Goal: Information Seeking & Learning: Learn about a topic

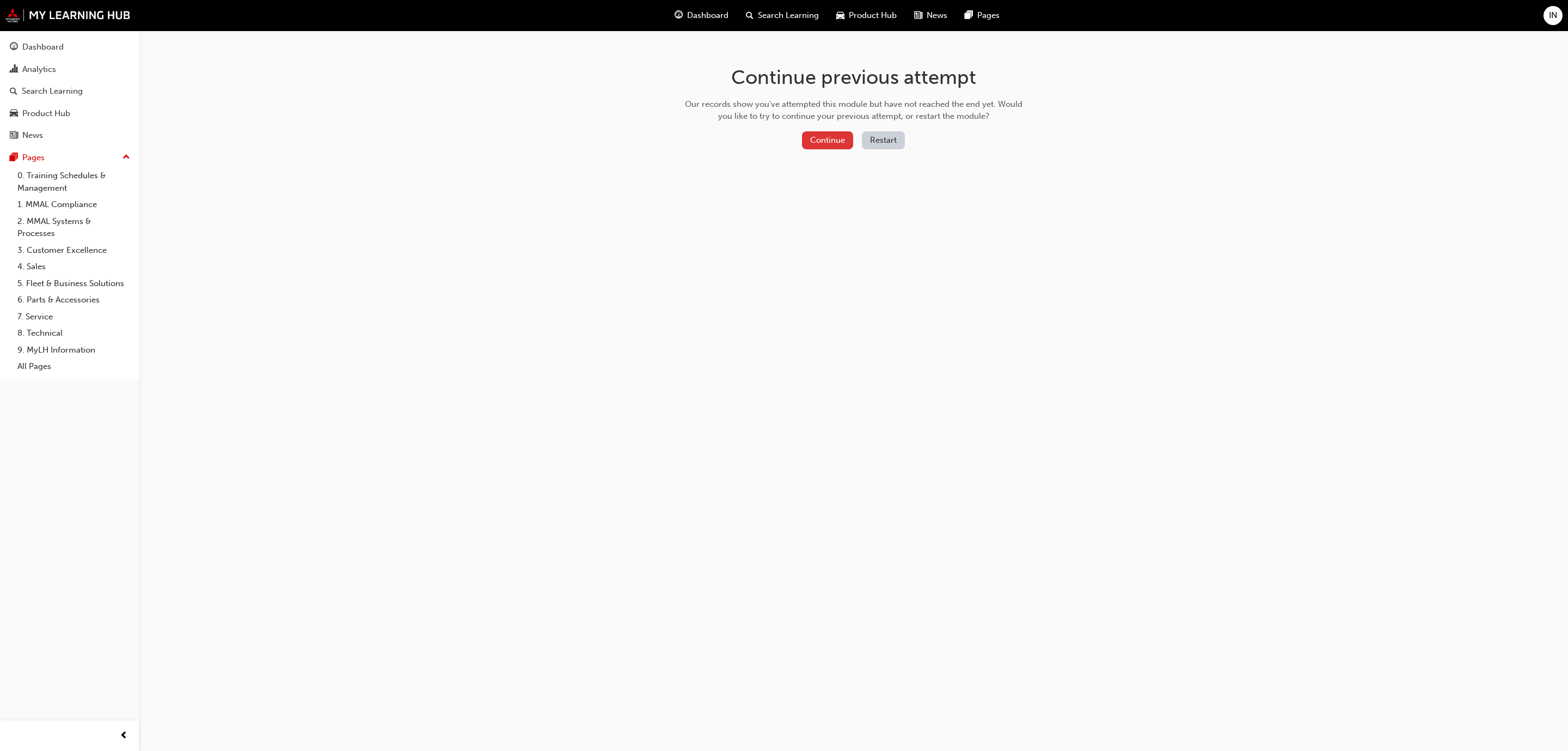
click at [829, 139] on button "Continue" at bounding box center [828, 140] width 51 height 18
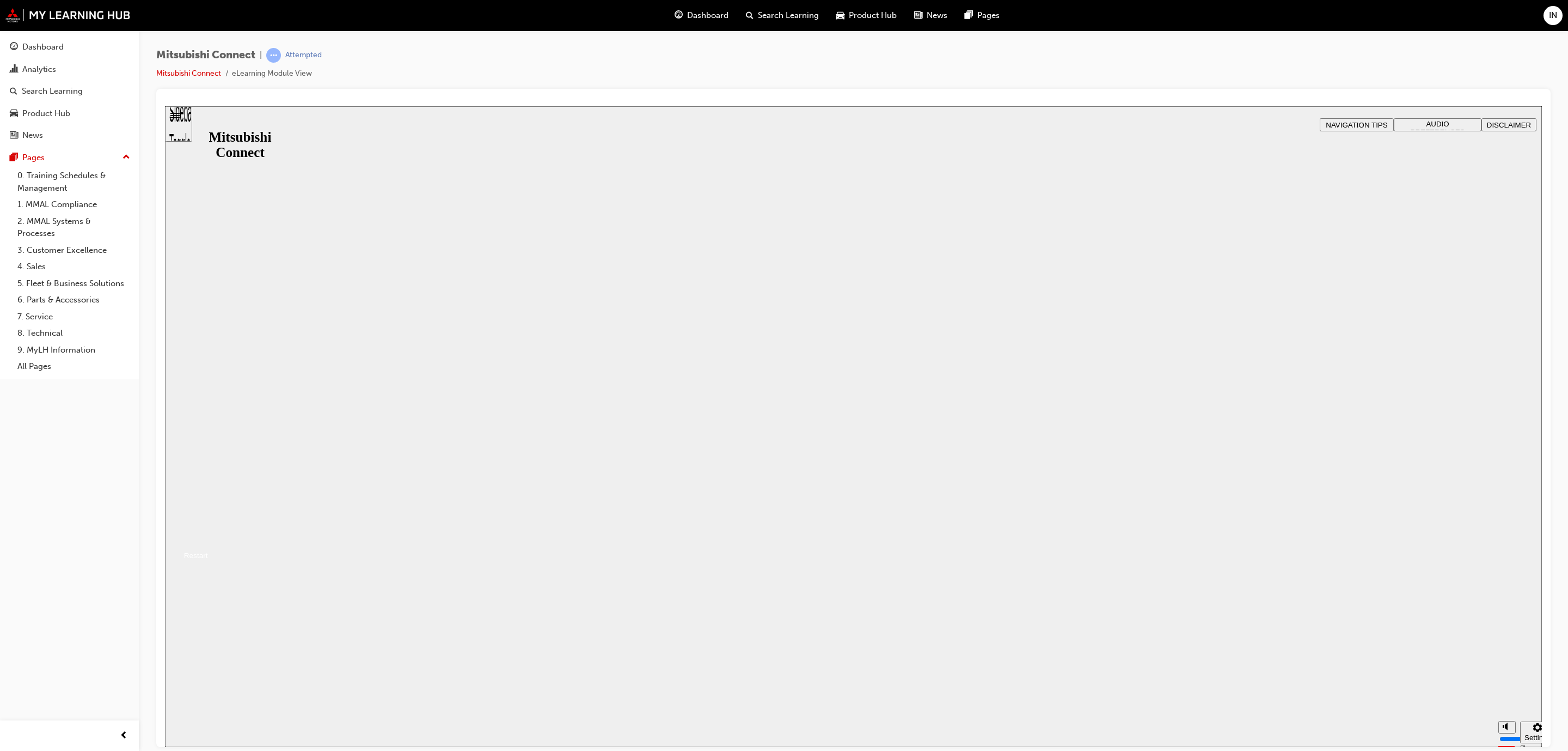
click at [208, 535] on button "Resume" at bounding box center [186, 542] width 43 height 14
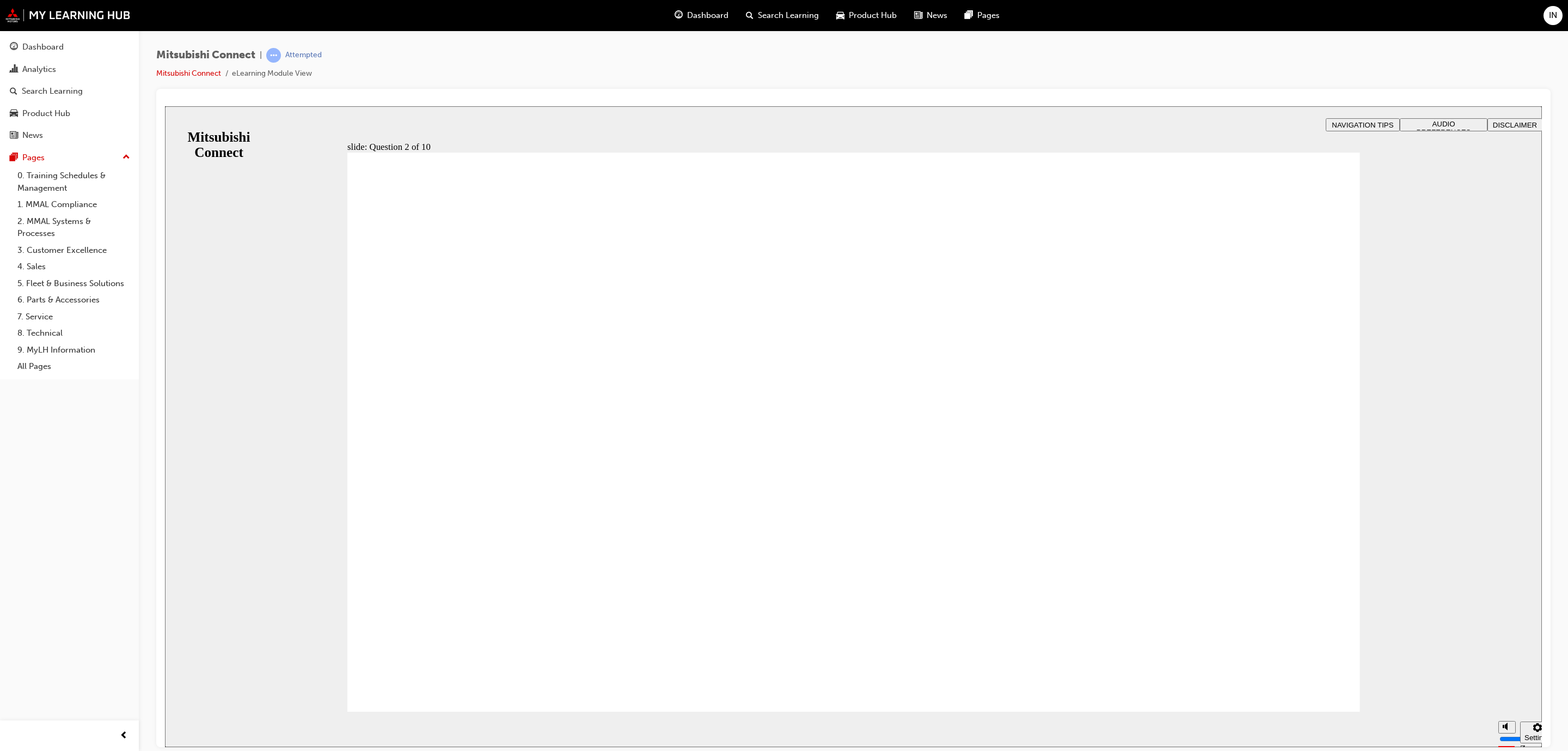
checkbox input "true"
drag, startPoint x: 399, startPoint y: 441, endPoint x: 395, endPoint y: 469, distance: 28.3
checkbox input "true"
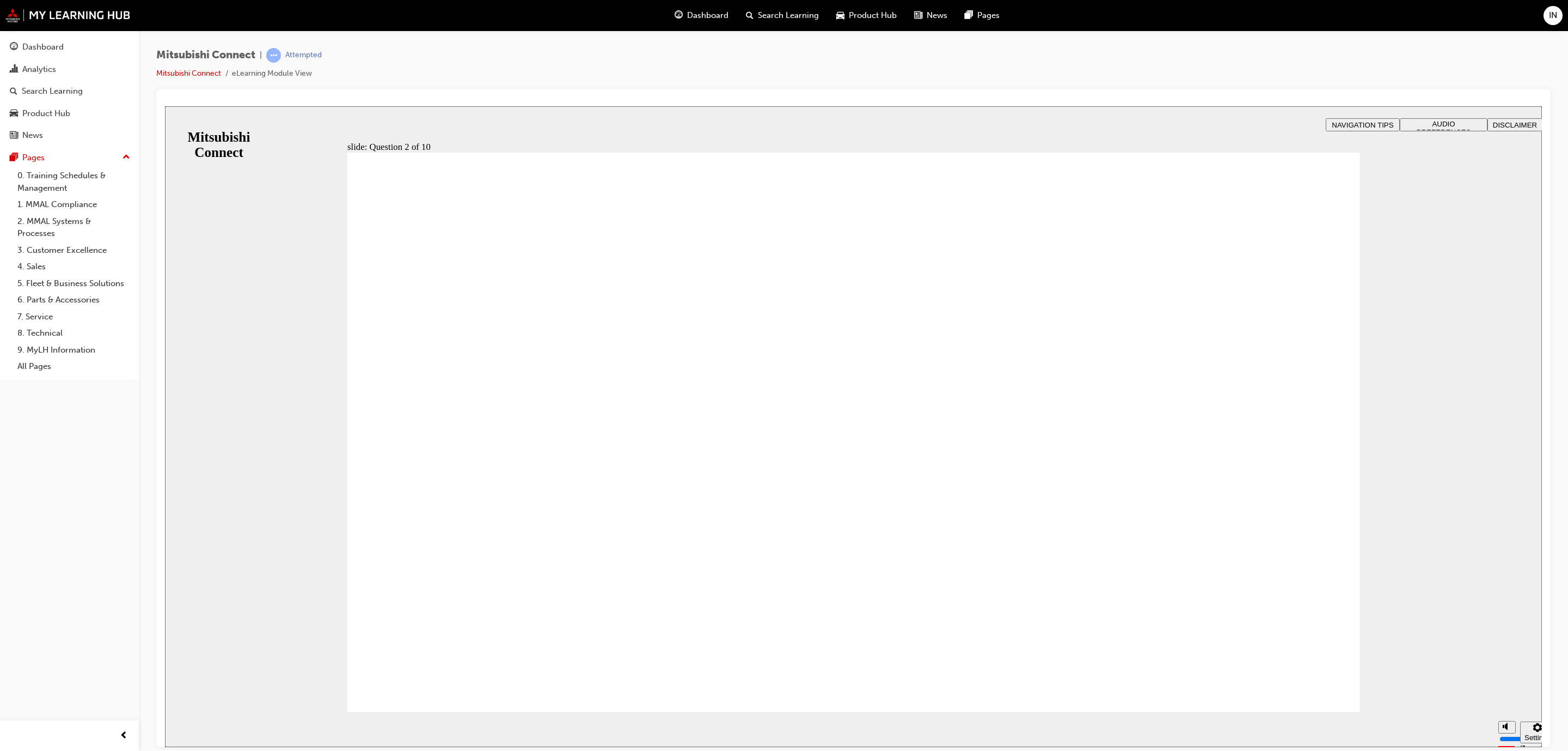
checkbox input "true"
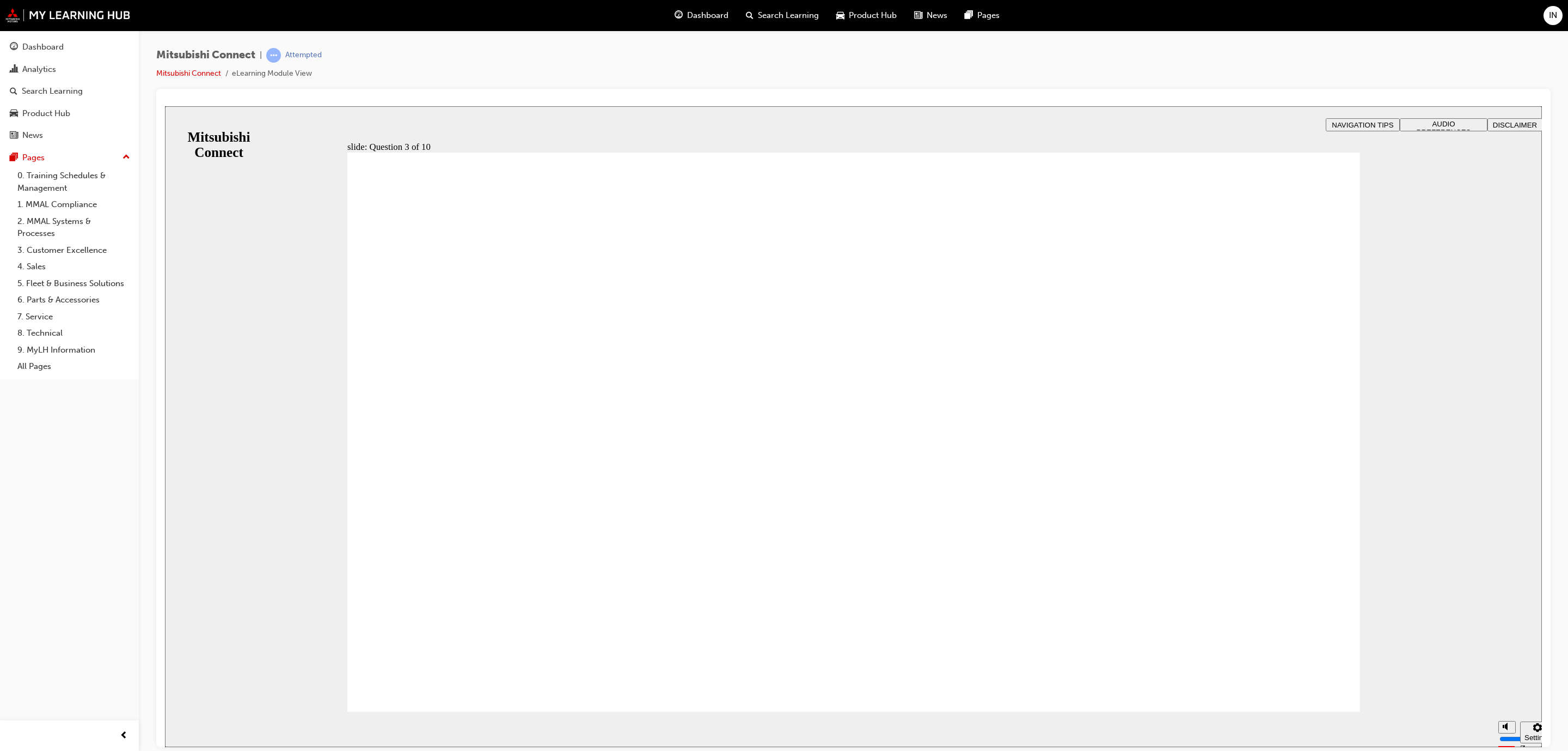
checkbox input "true"
radio input "true"
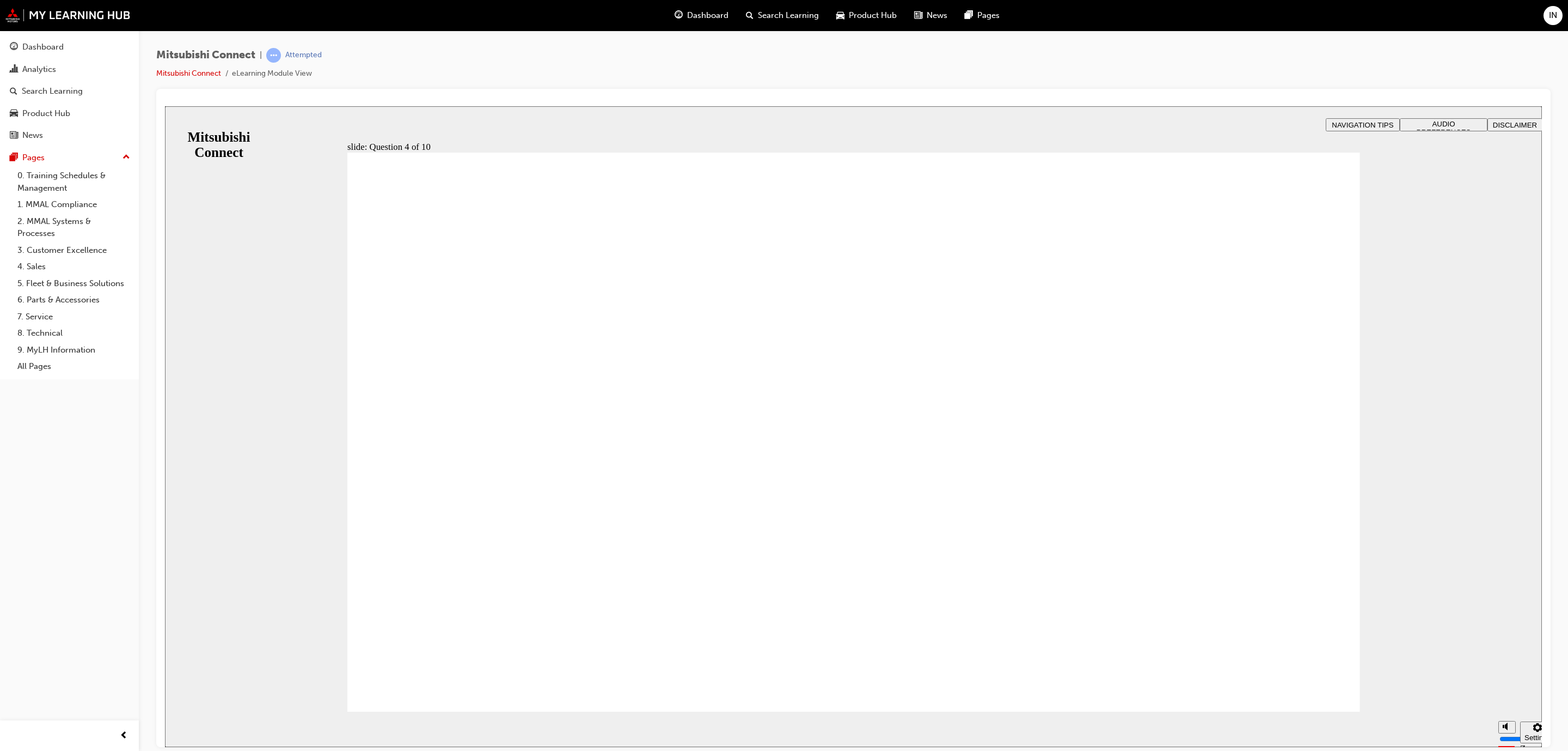
checkbox input "true"
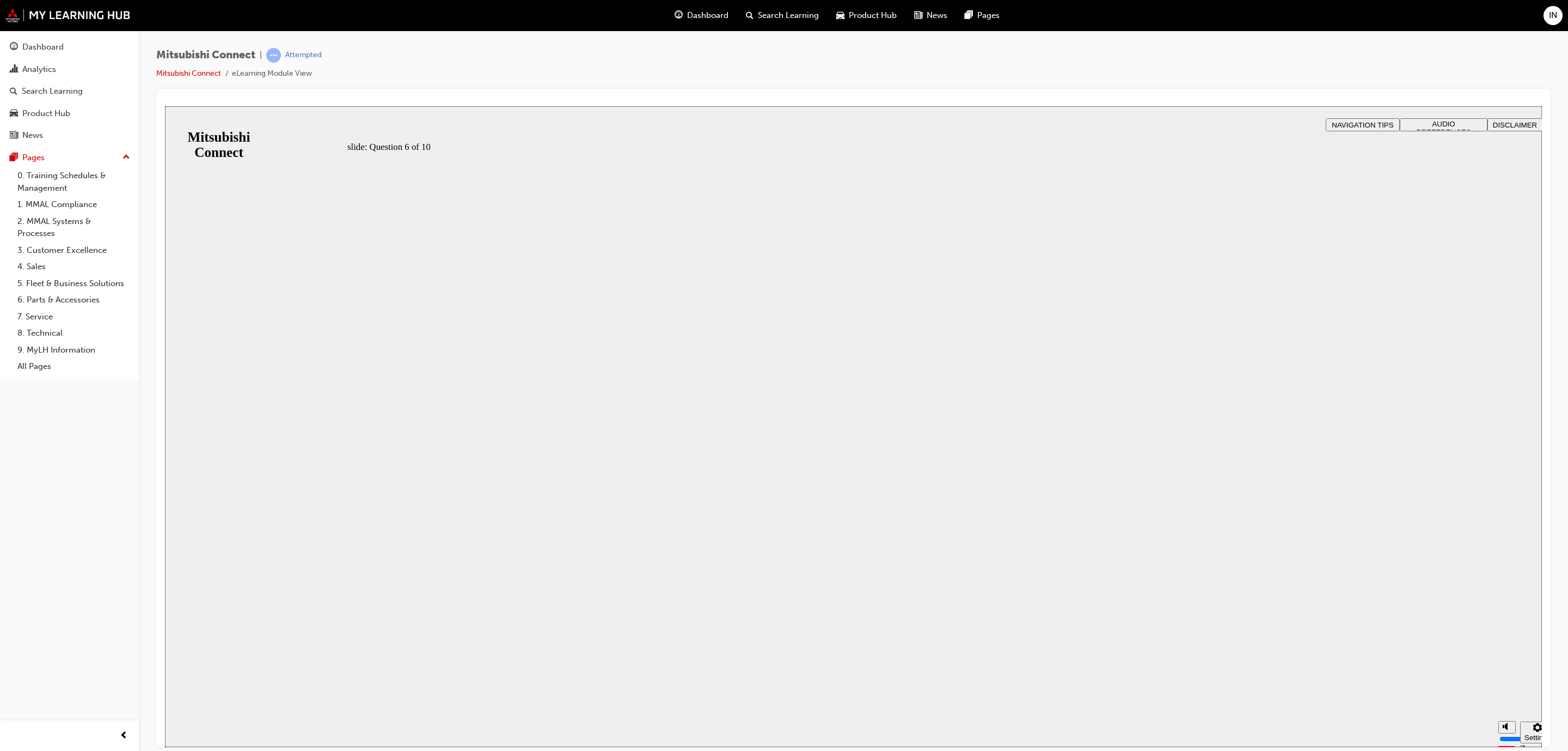
checkbox input "true"
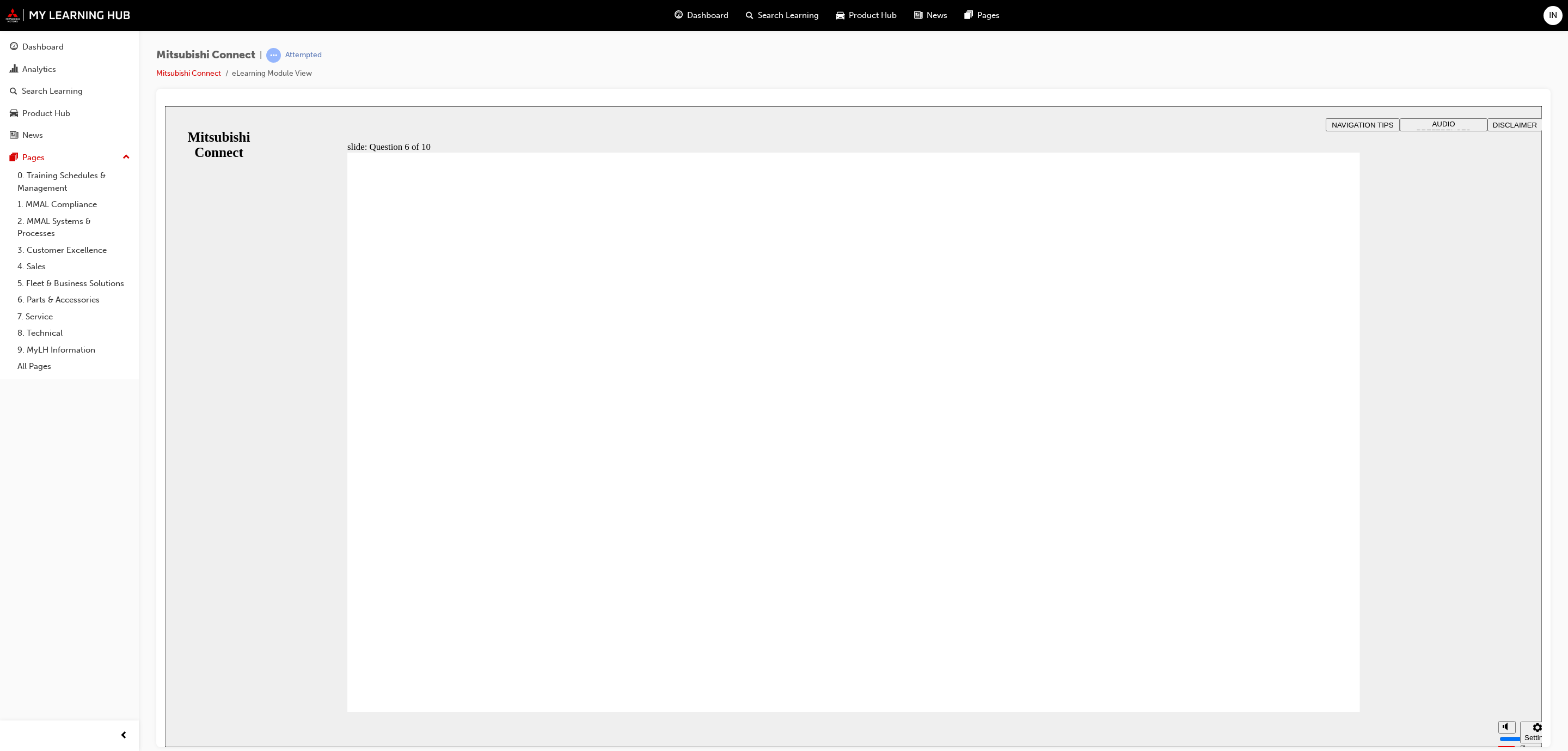
checkbox input "true"
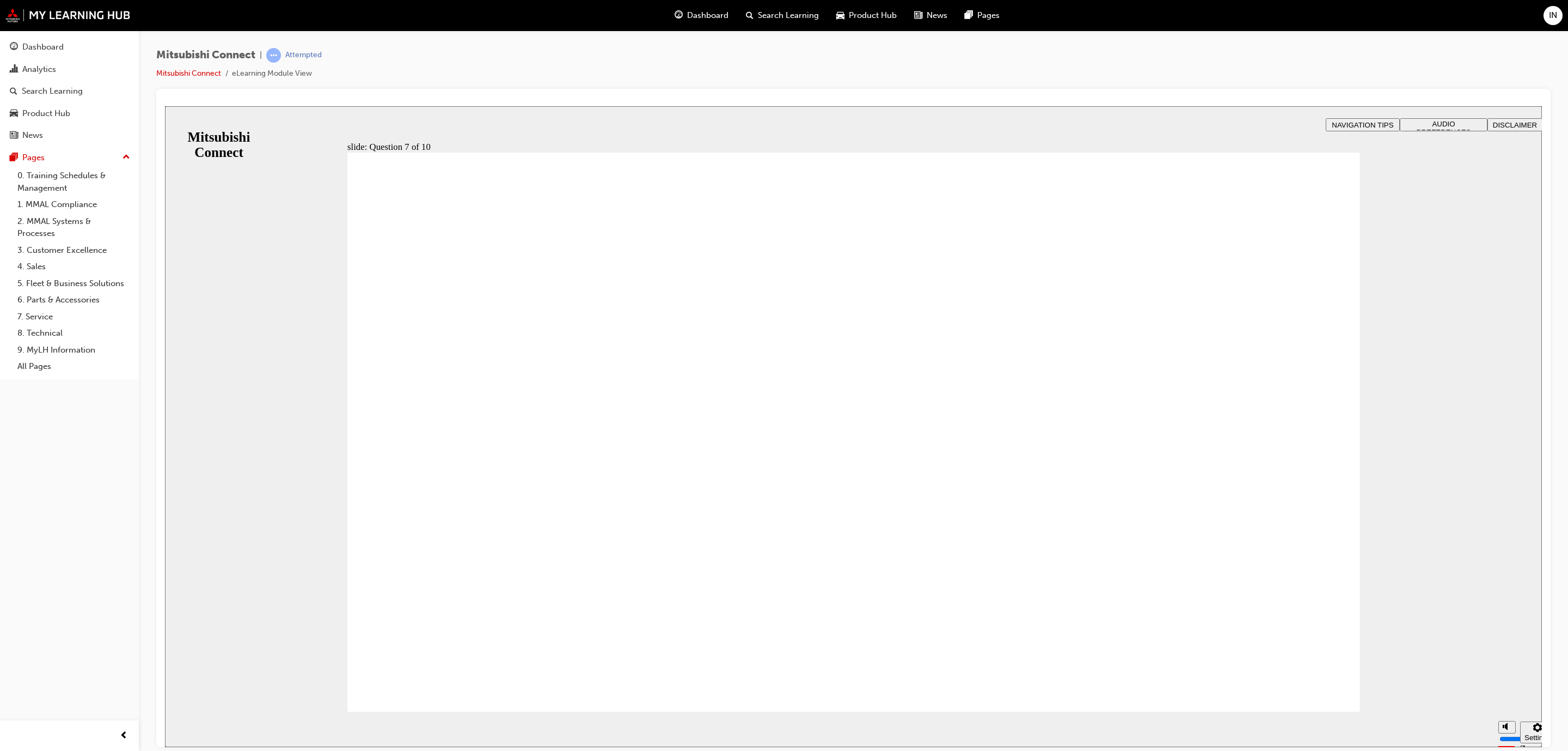
radio input "true"
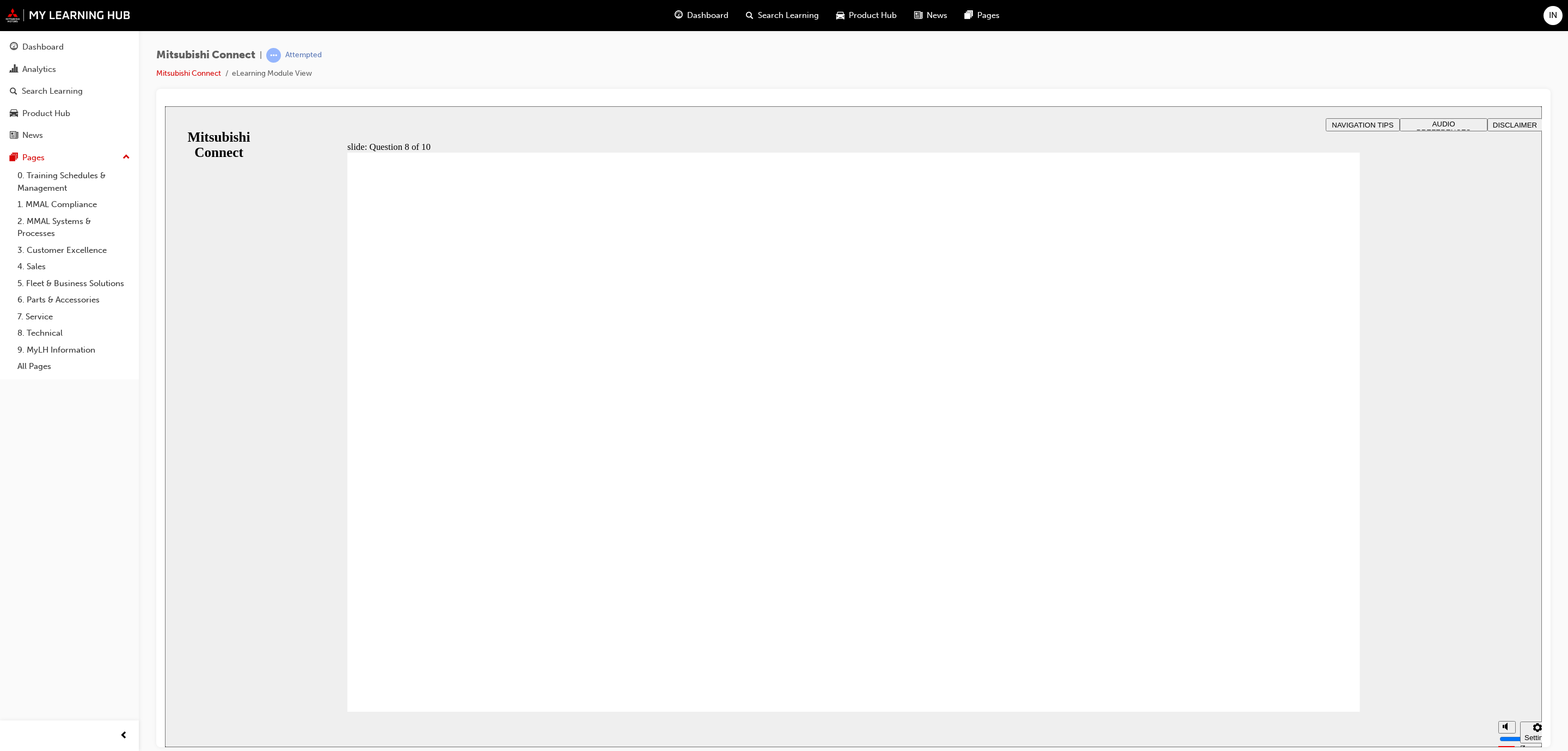
drag, startPoint x: 402, startPoint y: 387, endPoint x: 397, endPoint y: 450, distance: 63.2
radio input "false"
radio input "true"
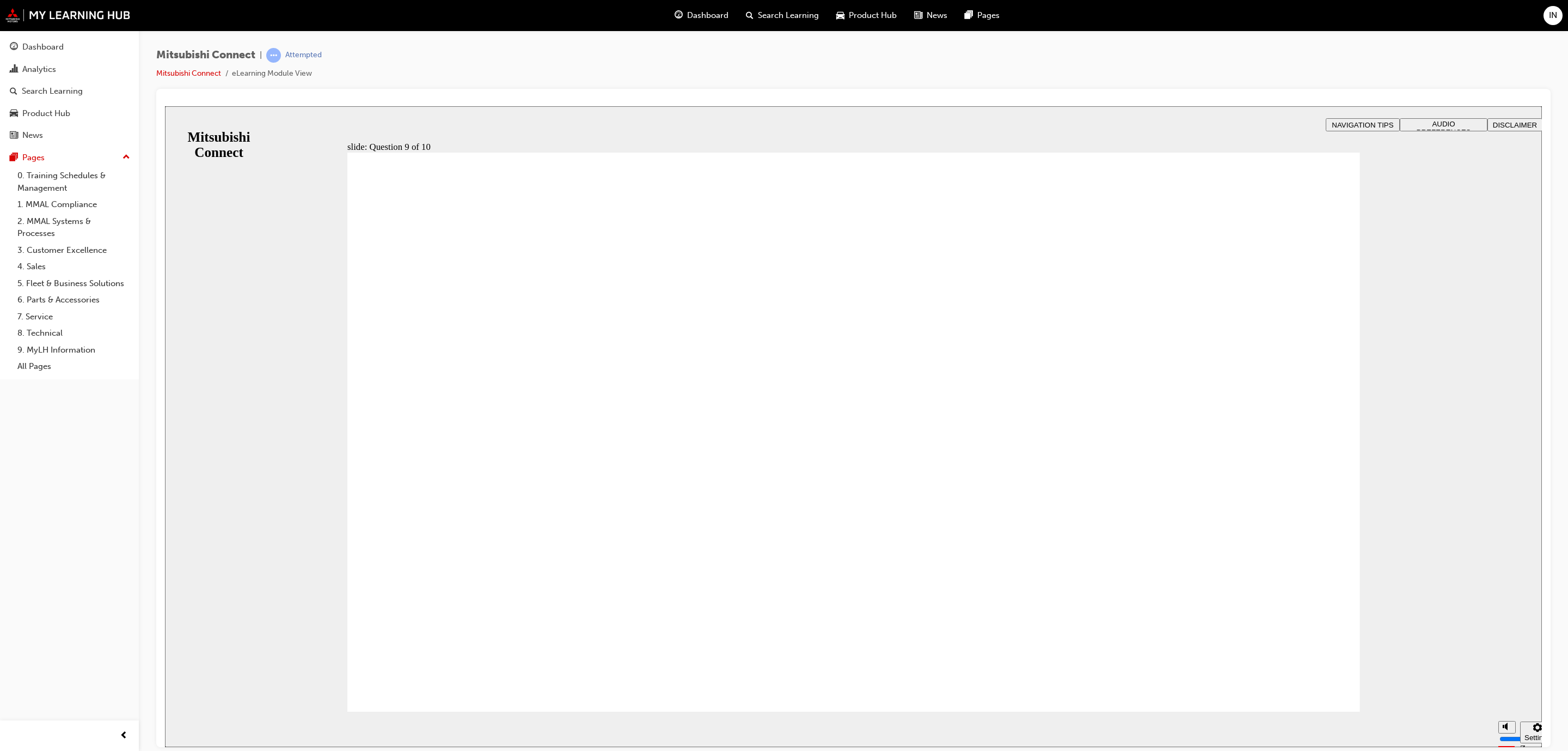
checkbox input "true"
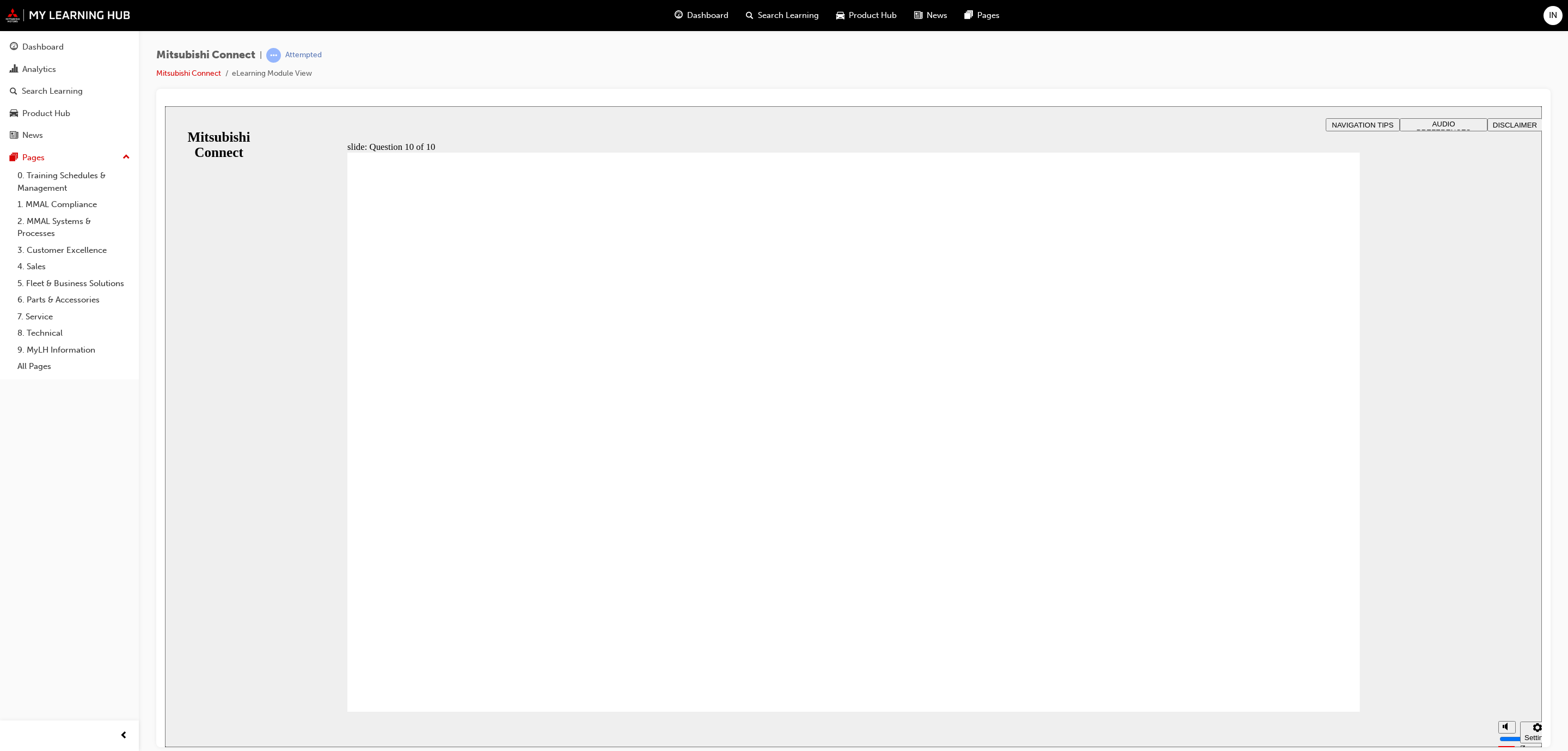
click at [70, 17] on img at bounding box center [67, 15] width 125 height 14
